Goal: Check status

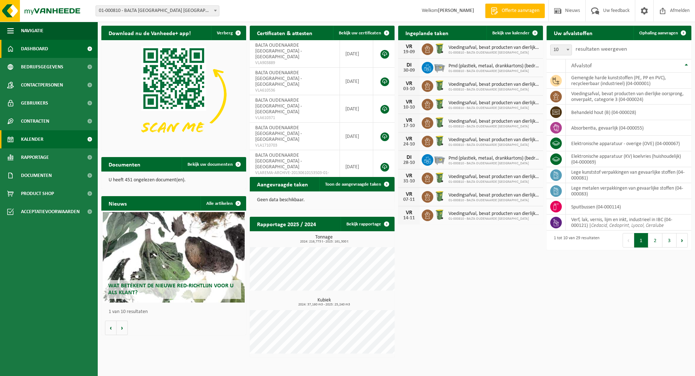
click at [30, 136] on span "Kalender" at bounding box center [32, 139] width 22 height 18
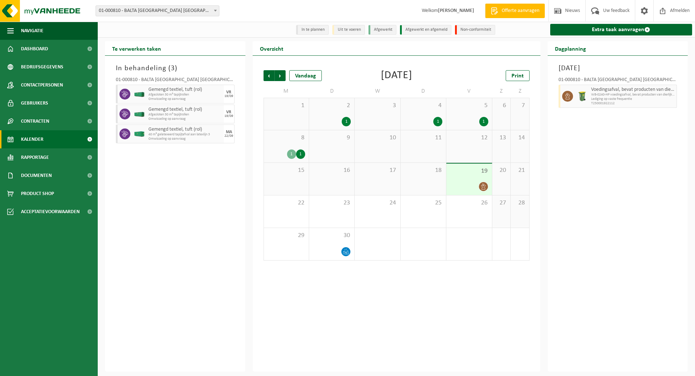
click at [297, 152] on div "1" at bounding box center [300, 154] width 9 height 9
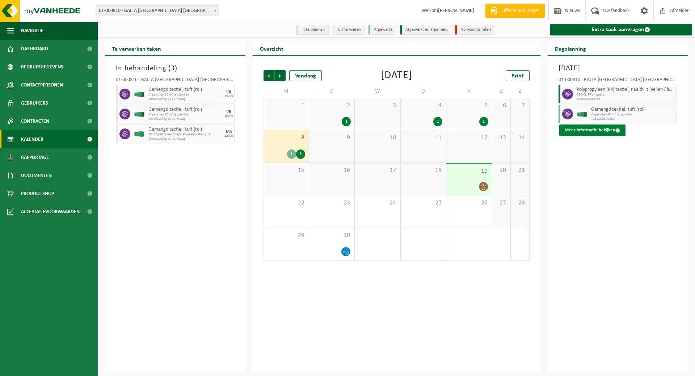
click at [594, 129] on button "Meer informatie bekijken" at bounding box center [592, 131] width 66 height 12
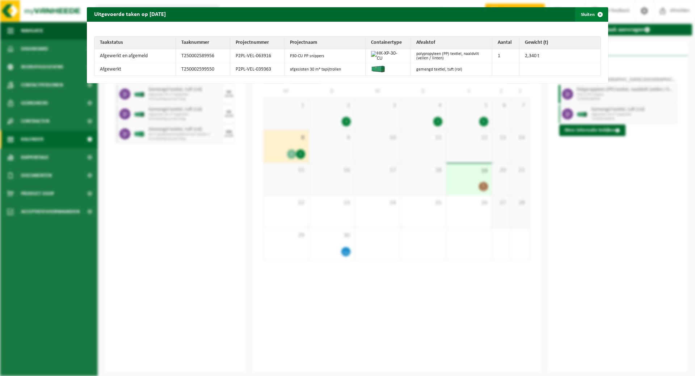
click at [578, 13] on button "Sluiten" at bounding box center [591, 14] width 32 height 14
